Goal: Check status: Check status

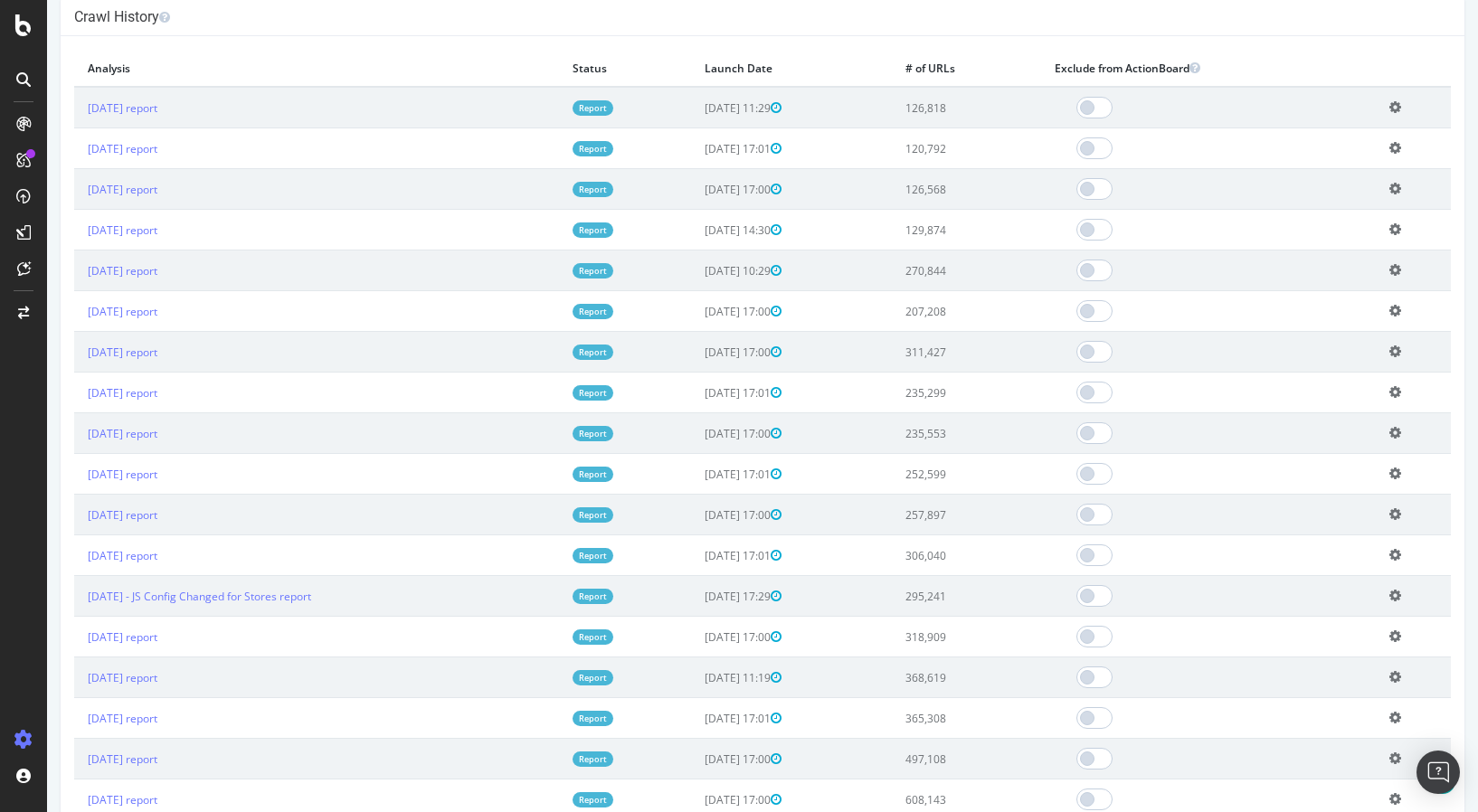
scroll to position [1238, 0]
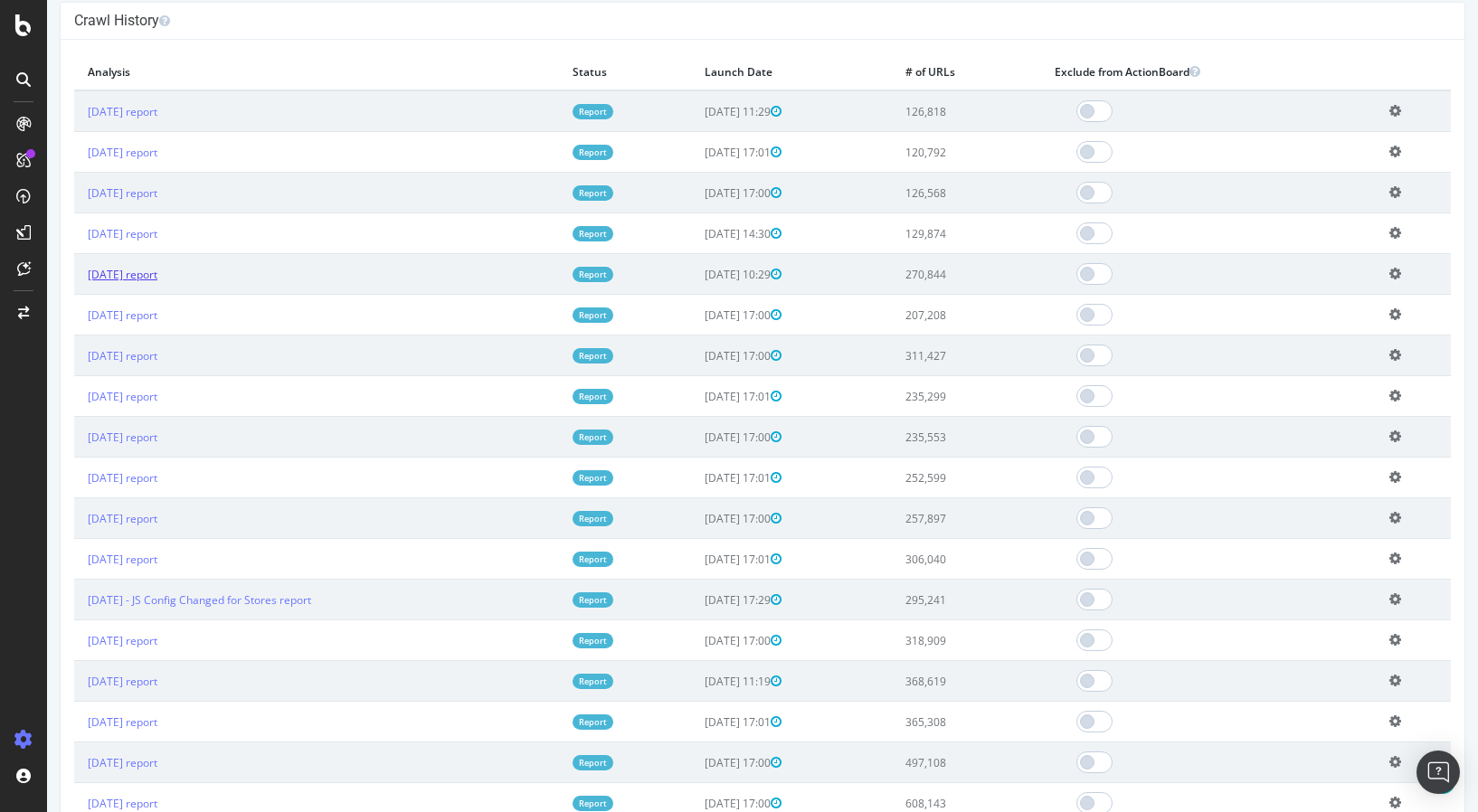
click at [157, 278] on link "[DATE] report" at bounding box center [122, 274] width 70 height 15
